Goal: Find specific page/section: Find specific page/section

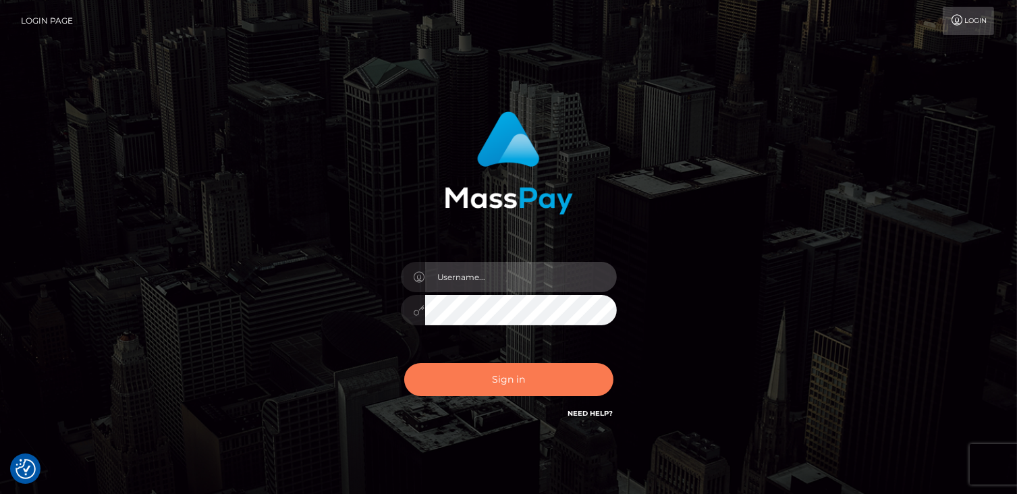
type input "catalinad"
click at [510, 388] on button "Sign in" at bounding box center [508, 379] width 209 height 33
type input "catalinad"
click at [545, 376] on button "Sign in" at bounding box center [508, 379] width 209 height 33
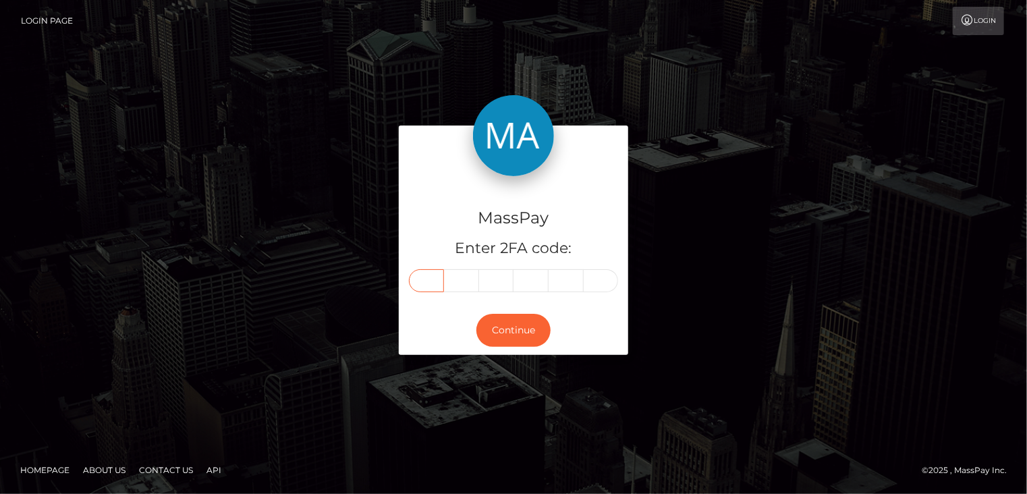
click at [433, 282] on input "text" at bounding box center [426, 280] width 35 height 23
type input "9"
type input "3"
type input "5"
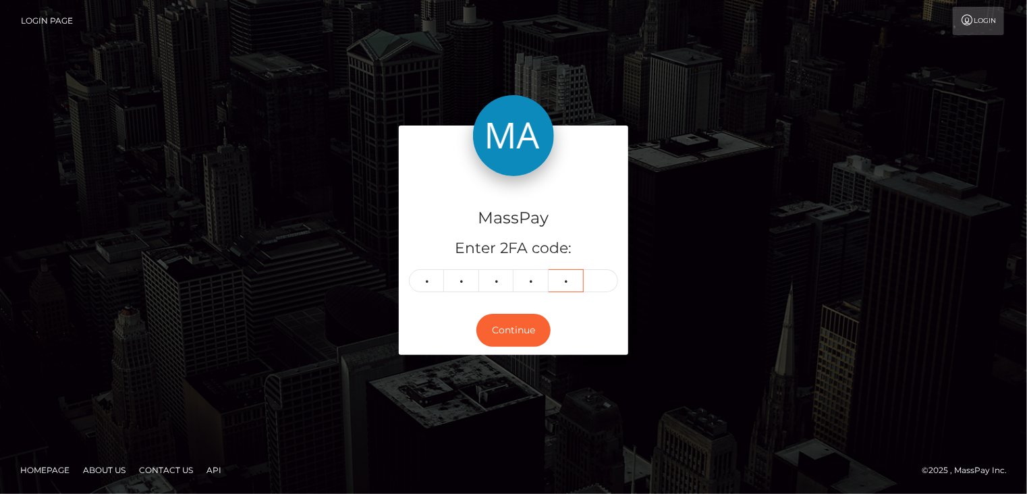
type input "2"
type input "7"
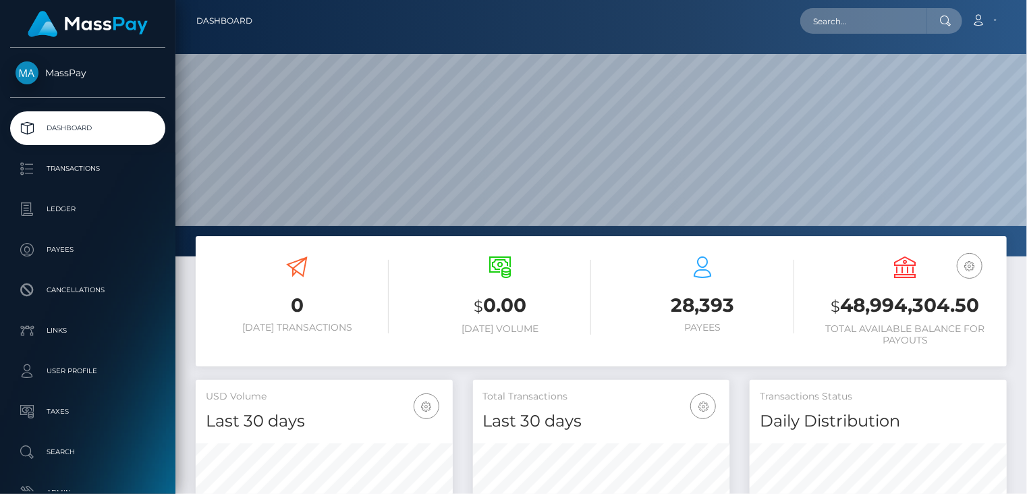
scroll to position [239, 256]
paste input "9c1b5418-4ea6-43a5-9540-510c06691151"
type input "9c1b5418-4ea6-43a5-9540-510c06691151"
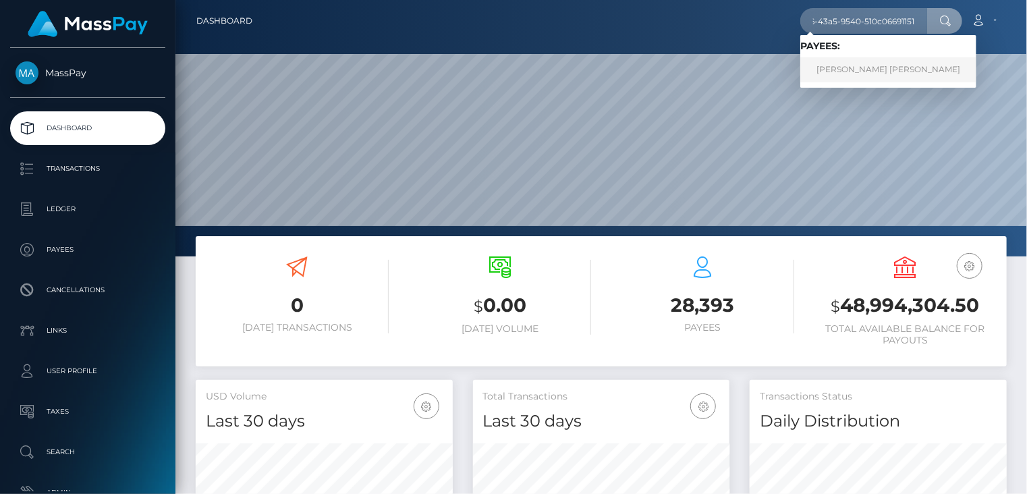
scroll to position [0, 0]
click at [859, 72] on link "Miguel Gonzalez Leon" at bounding box center [889, 69] width 176 height 25
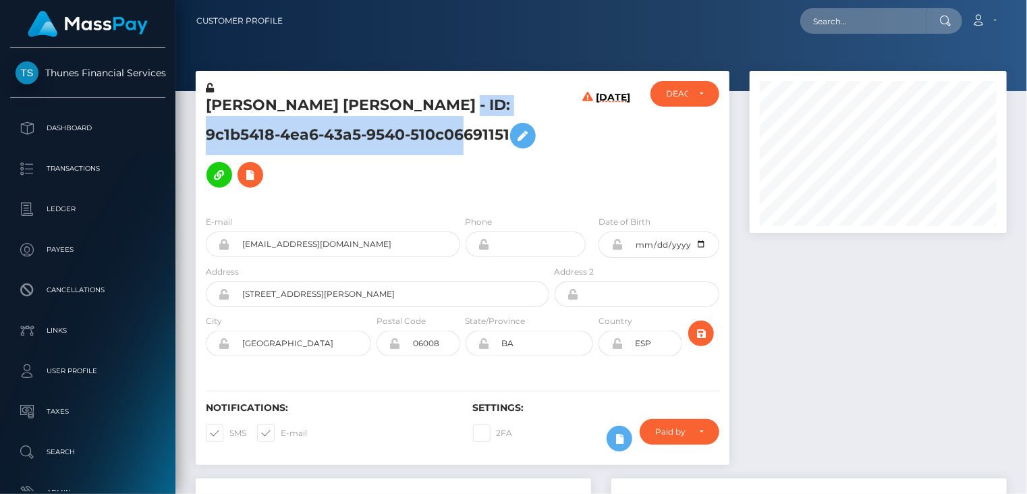
scroll to position [162, 256]
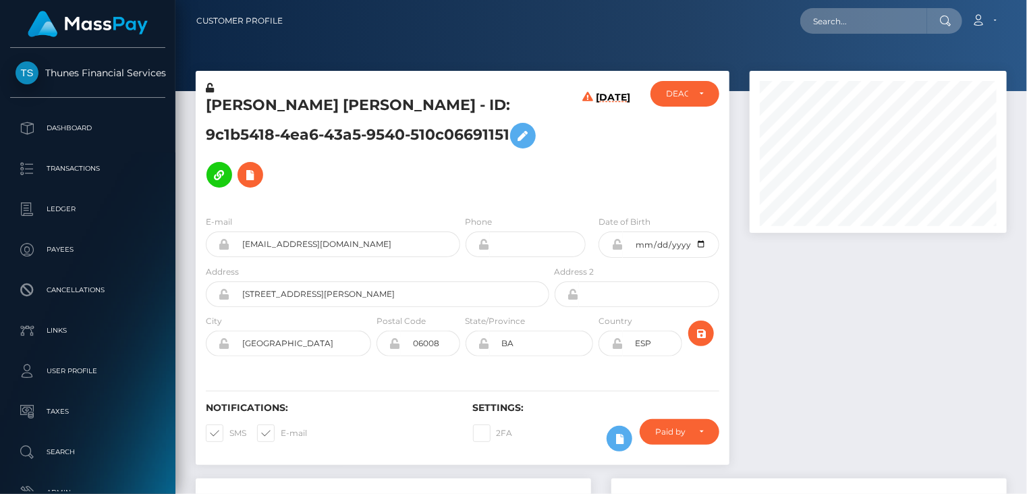
click at [310, 100] on h5 "[PERSON_NAME] [PERSON_NAME] - ID: 9c1b5418-4ea6-43a5-9540-510c06691151" at bounding box center [374, 144] width 336 height 99
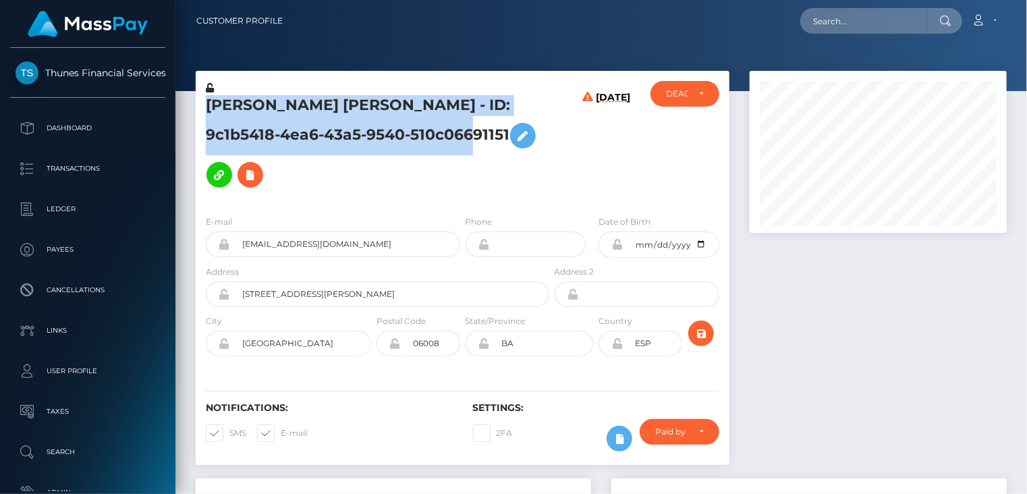
click at [310, 100] on h5 "[PERSON_NAME] [PERSON_NAME] - ID: 9c1b5418-4ea6-43a5-9540-510c06691151" at bounding box center [374, 144] width 336 height 99
copy h5 "Miguel Gonzalez Leon - ID: 9c1b5418-4ea6-43a5-9540-510c06691151"
click at [259, 167] on icon at bounding box center [250, 175] width 16 height 17
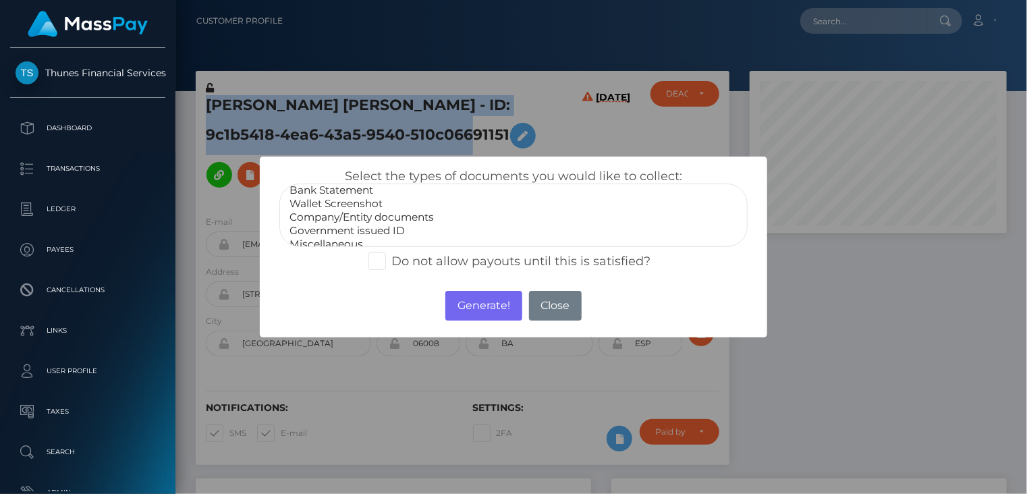
scroll to position [27, 0]
select select "Government issued ID"
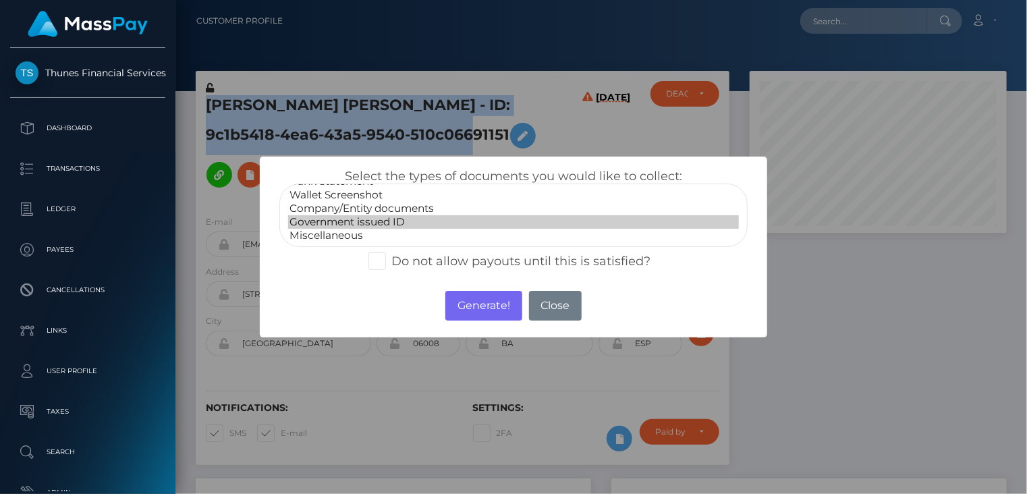
click at [414, 219] on option "Government issued ID" at bounding box center [514, 221] width 452 height 13
click at [482, 303] on button "Generate!" at bounding box center [483, 306] width 76 height 30
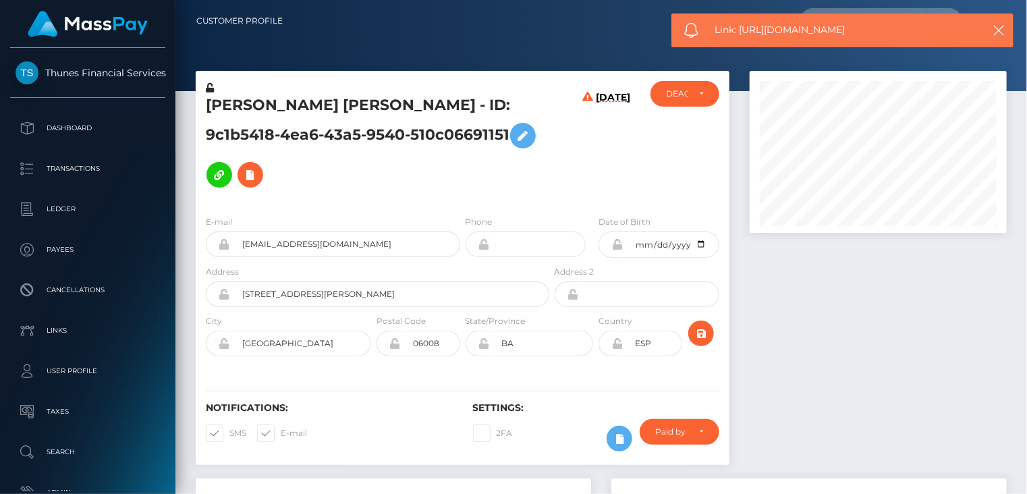
click at [782, 23] on span "Link: https://l.maspay.io/jltBp" at bounding box center [842, 30] width 254 height 14
copy span "Link: https://l.maspay.io/jltBp"
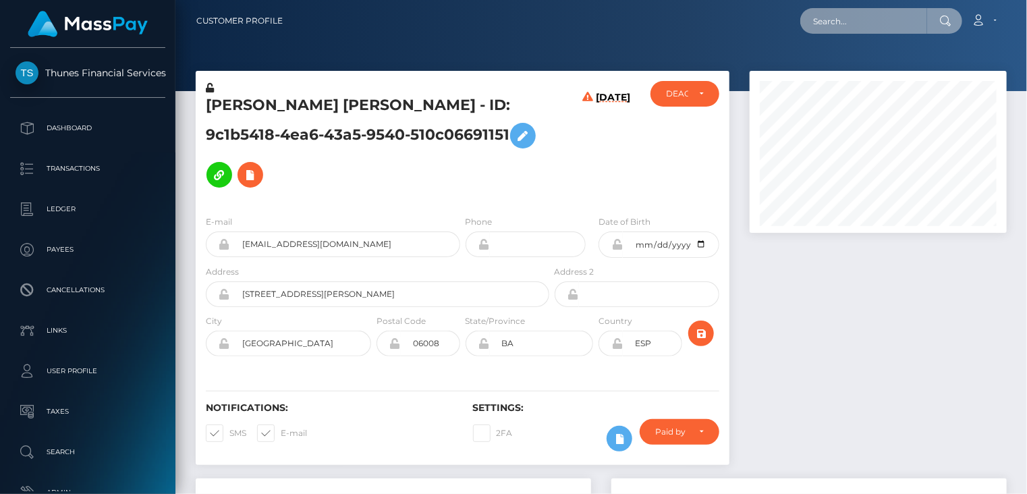
paste input "pout_MVngq6C9K0lIa"
type input "pout_MVngq6C9K0lIa"
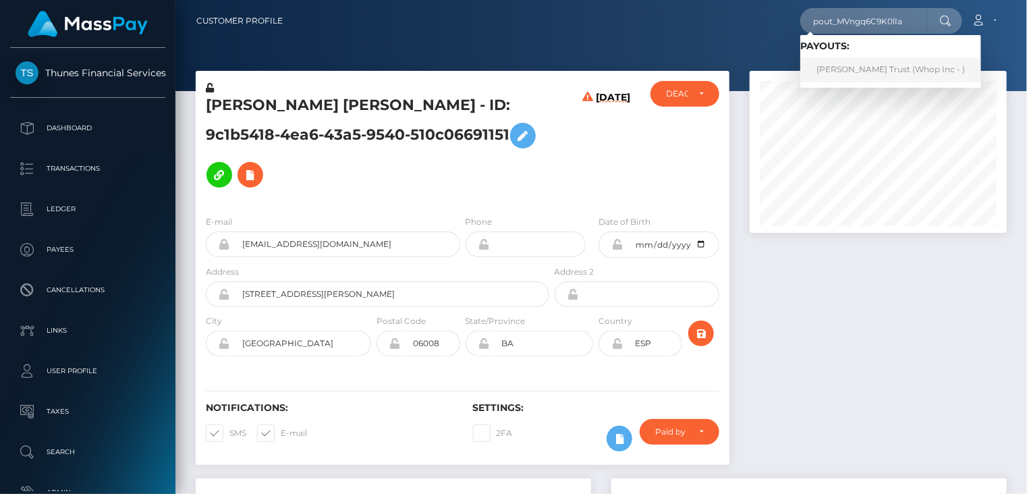
click at [839, 79] on link "Carter Trust (Whop Inc - )" at bounding box center [891, 69] width 181 height 25
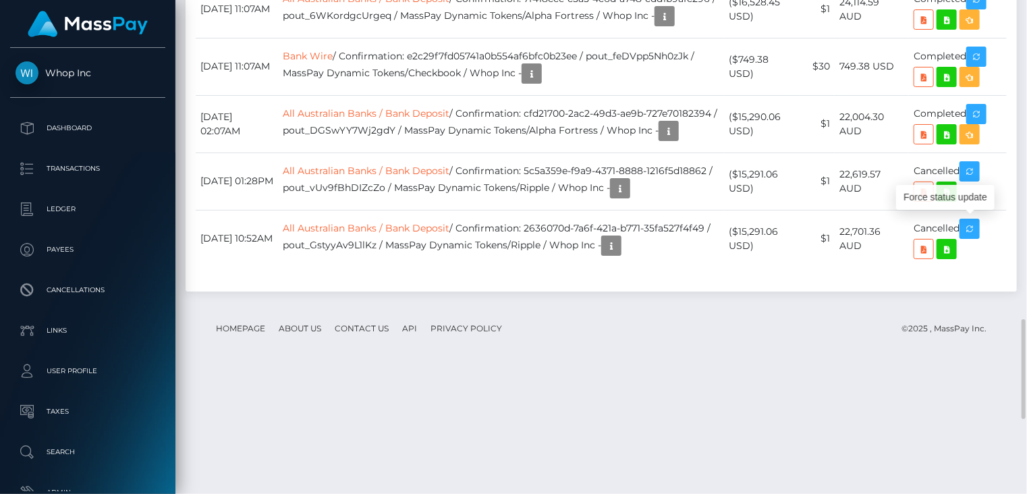
scroll to position [162, 256]
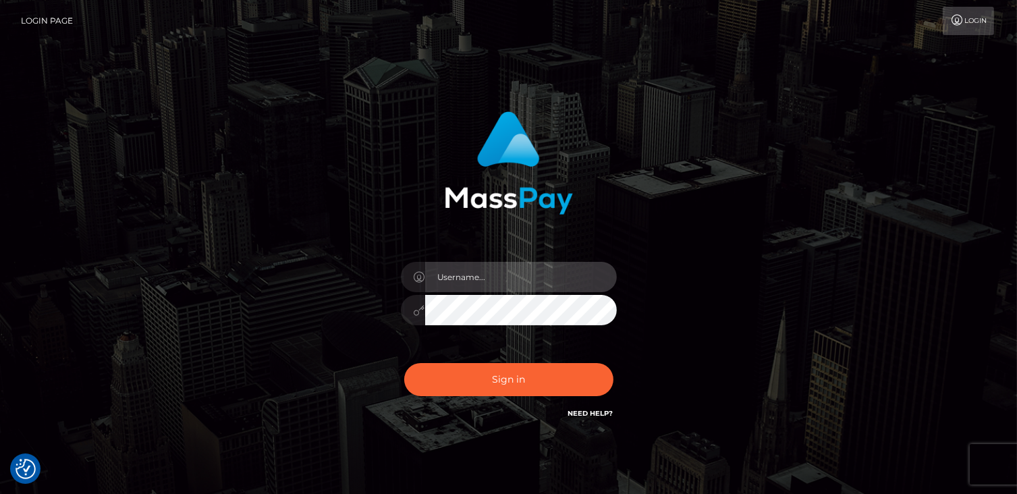
type input "catalinad"
click at [531, 398] on div "Sign in Need Help?" at bounding box center [509, 385] width 236 height 60
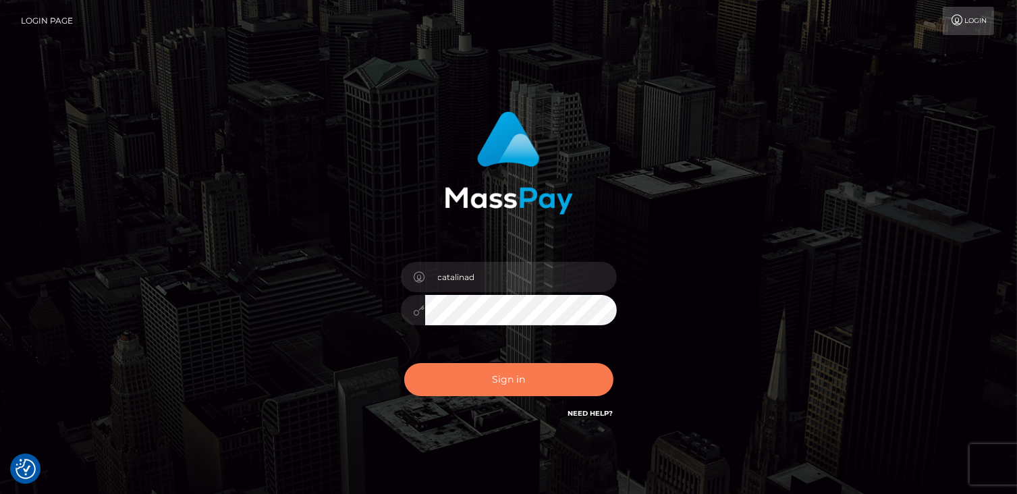
click at [531, 384] on button "Sign in" at bounding box center [508, 379] width 209 height 33
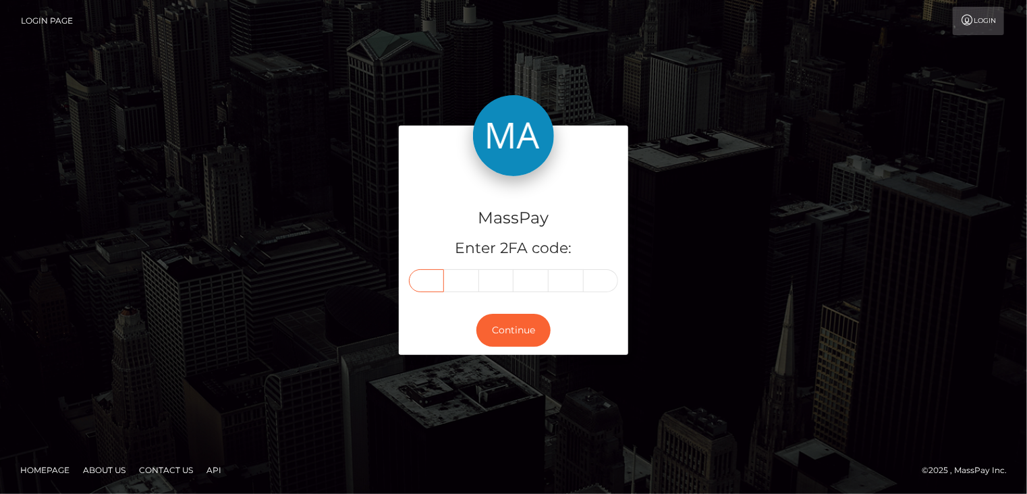
click at [429, 284] on input "text" at bounding box center [426, 280] width 35 height 23
type input "6"
type input "0"
type input "8"
type input "5"
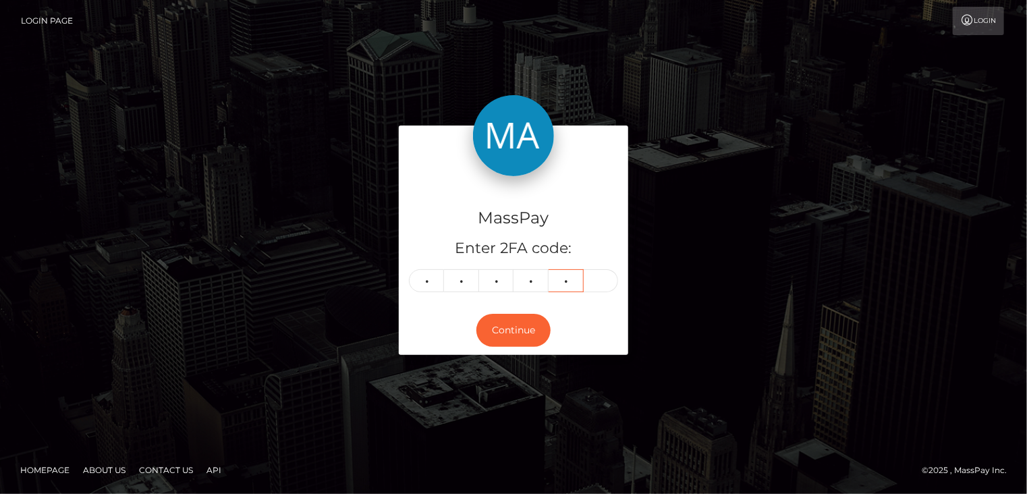
type input "3"
type input "7"
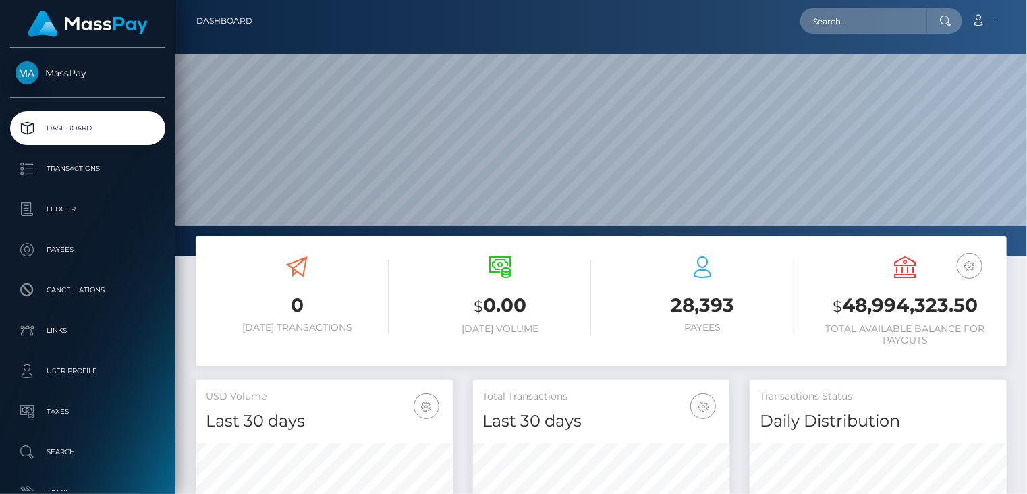
scroll to position [239, 256]
paste input "pout_dghx7kneRCyqX"
type input "pout_dghx7kneRCyqX"
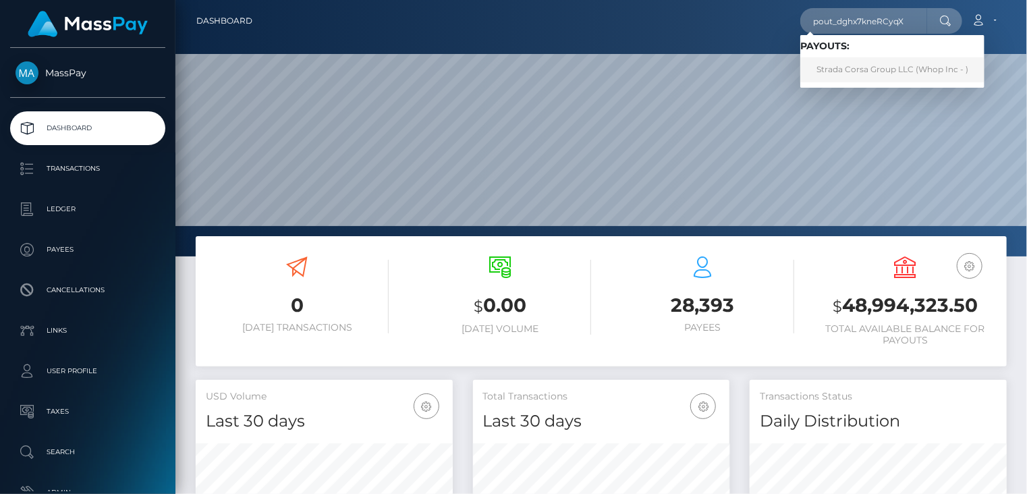
click at [861, 69] on link "Strada Corsa Group LLC (Whop Inc - )" at bounding box center [893, 69] width 184 height 25
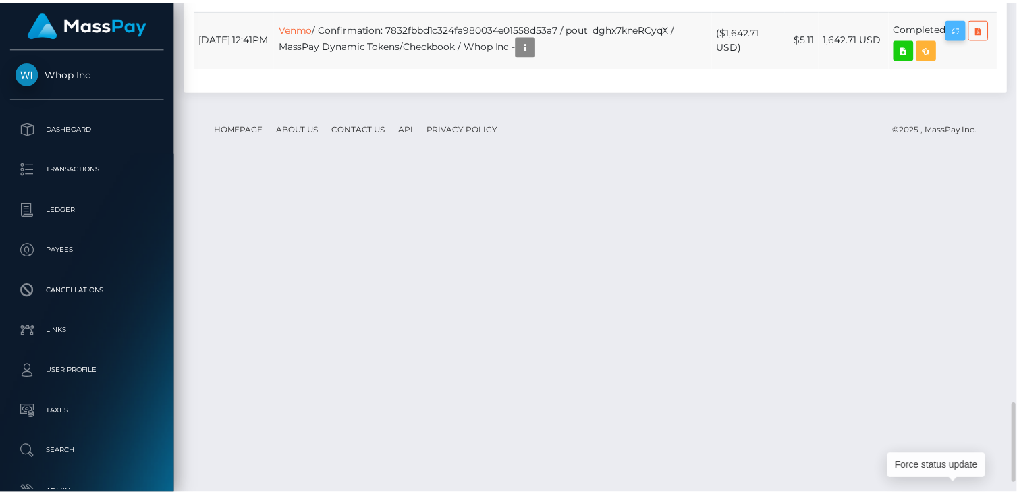
scroll to position [162, 256]
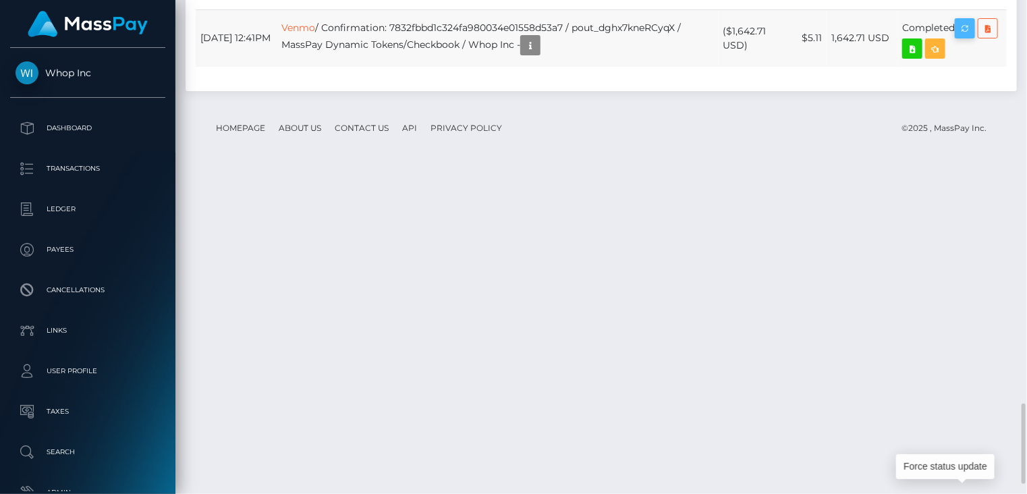
click at [973, 37] on icon "button" at bounding box center [965, 28] width 16 height 17
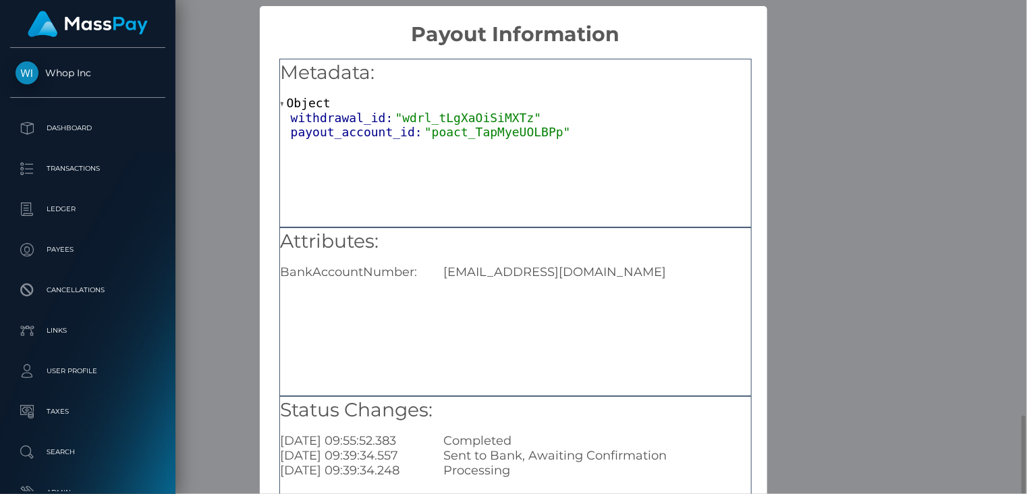
click at [562, 287] on div "Attributes: BankAccountNumber: [EMAIL_ADDRESS][DOMAIN_NAME]" at bounding box center [515, 311] width 472 height 169
click at [190, 368] on div "× Payout Information Metadata: Object withdrawal_id: "wdrl_tLgXaOiSiMXTz" payou…" at bounding box center [513, 247] width 1027 height 494
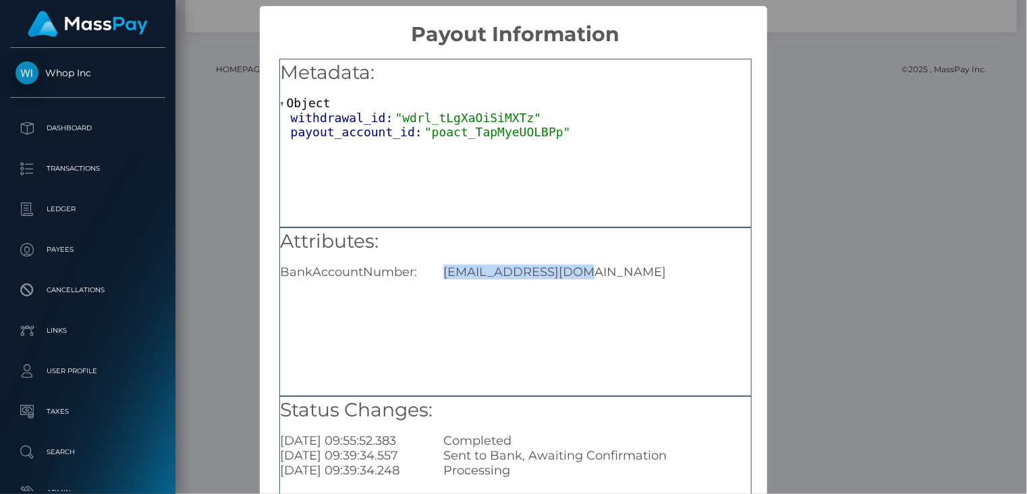
drag, startPoint x: 581, startPoint y: 271, endPoint x: 443, endPoint y: 267, distance: 137.8
click at [443, 267] on div "[EMAIL_ADDRESS][DOMAIN_NAME]" at bounding box center [596, 272] width 327 height 15
copy div "[EMAIL_ADDRESS][DOMAIN_NAME]"
click at [200, 429] on div "× Payout Information Metadata: Object withdrawal_id: "wdrl_tLgXaOiSiMXTz" payou…" at bounding box center [513, 247] width 1027 height 494
click at [205, 418] on div "× Payout Information Metadata: Object withdrawal_id: "wdrl_tLgXaOiSiMXTz" payou…" at bounding box center [513, 247] width 1027 height 494
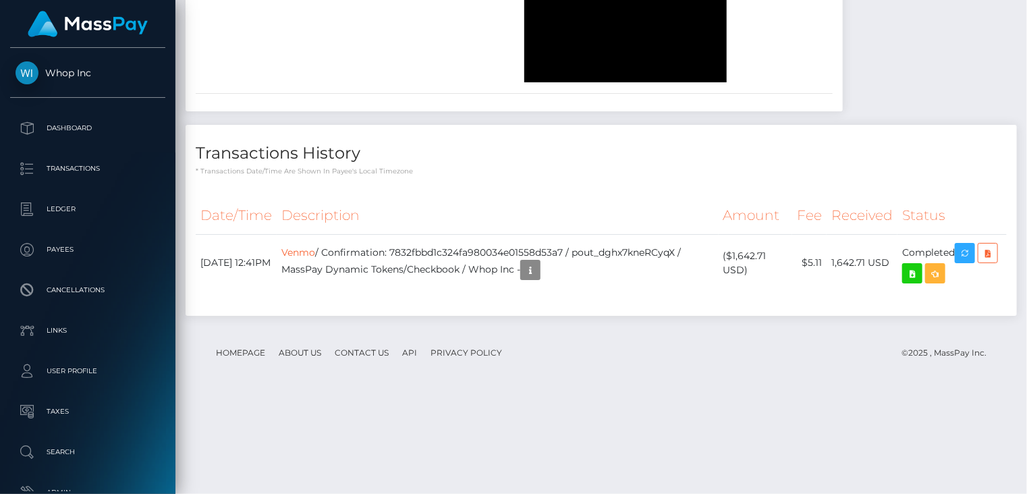
scroll to position [2535, 0]
